Goal: Task Accomplishment & Management: Manage account settings

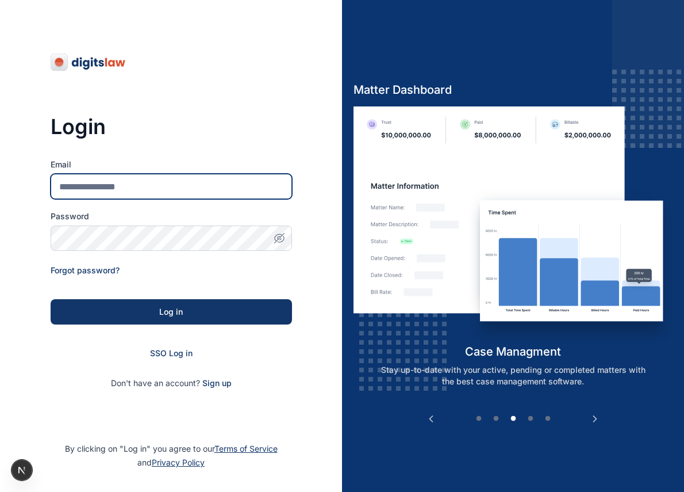
click at [146, 182] on input "Email" at bounding box center [172, 186] width 242 height 25
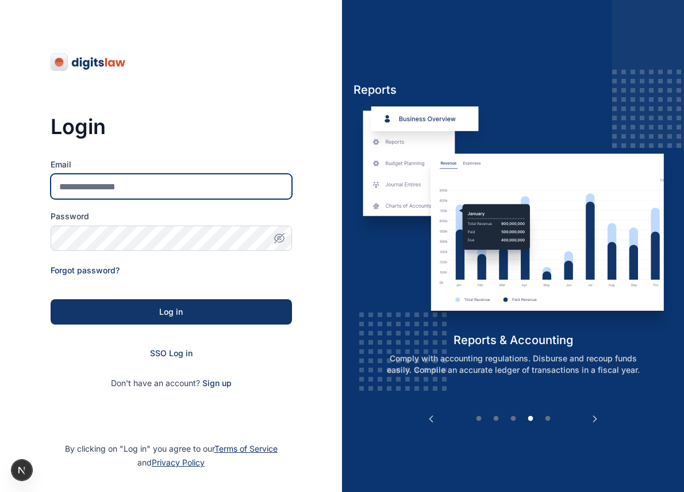
click at [275, 192] on input "Email" at bounding box center [172, 186] width 242 height 25
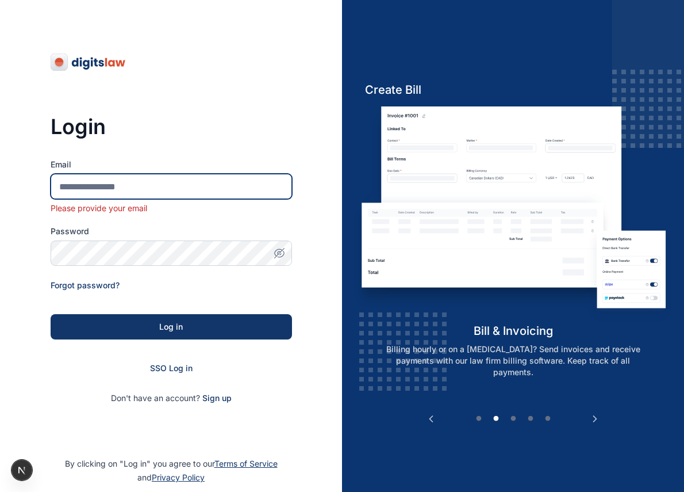
click at [235, 183] on input "Email" at bounding box center [172, 186] width 242 height 25
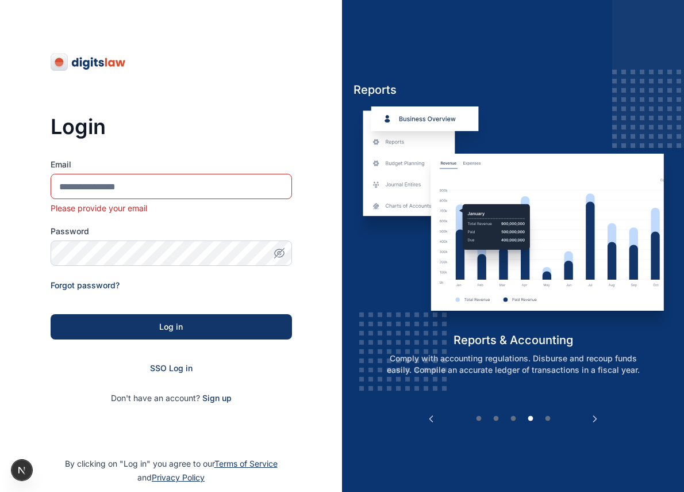
click at [250, 138] on div "Login Email Please provide your email Password Forgot password? Log in SSO Log …" at bounding box center [172, 259] width 242 height 289
